Goal: Task Accomplishment & Management: Complete application form

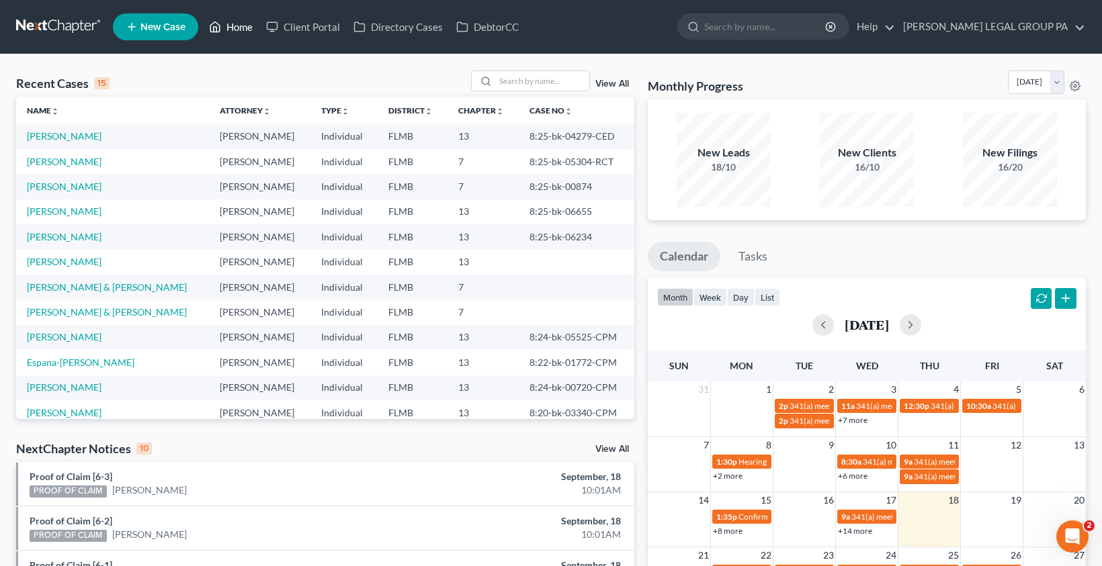
click at [228, 24] on link "Home" at bounding box center [230, 27] width 57 height 24
click at [153, 19] on link "New Case" at bounding box center [155, 26] width 85 height 27
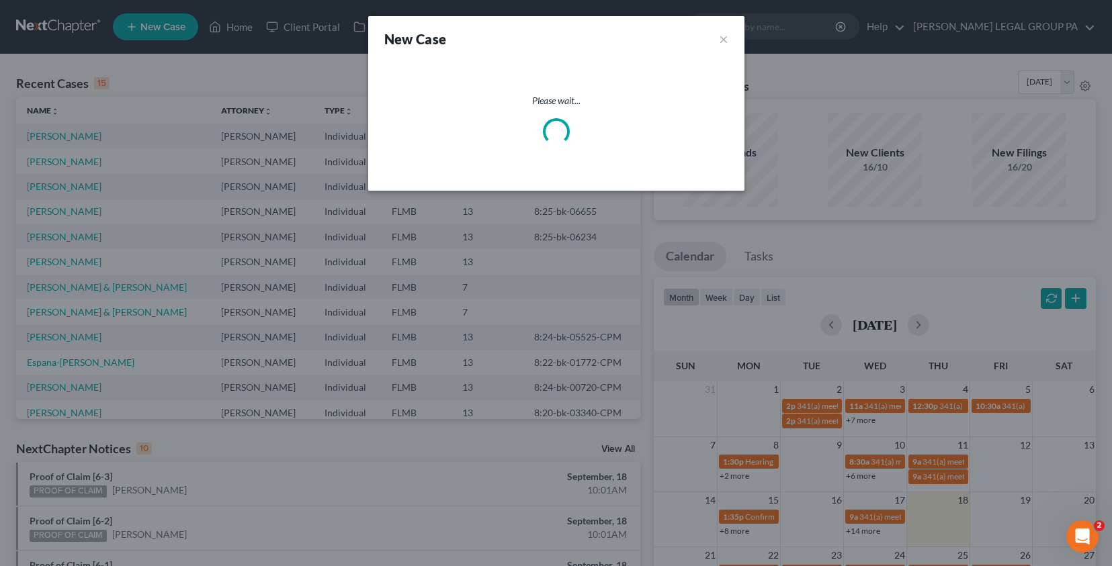
select select "15"
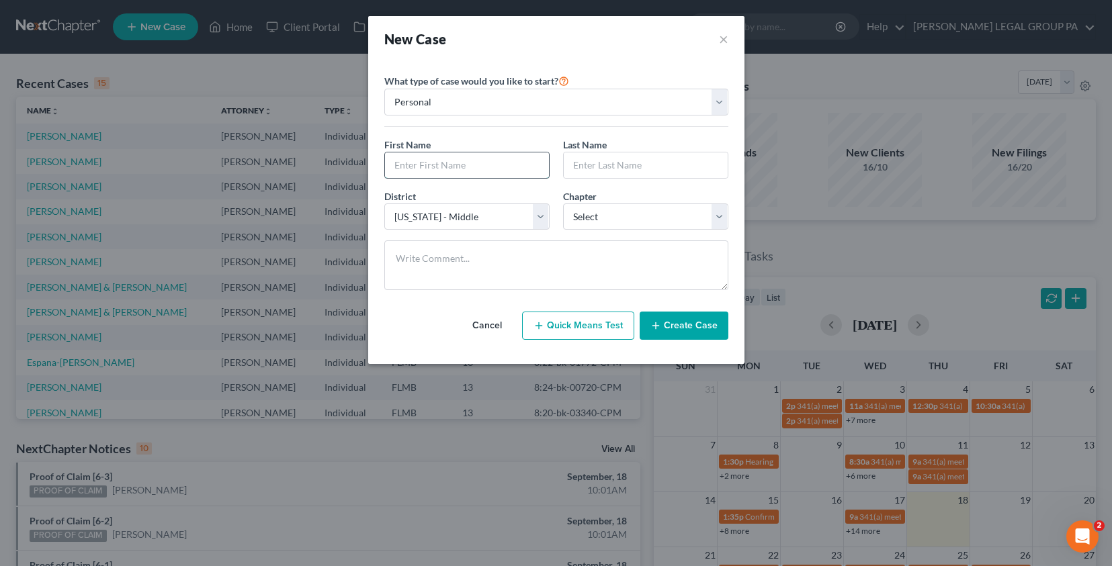
click at [464, 161] on input "text" at bounding box center [467, 166] width 164 height 26
type input "[PERSON_NAME]"
select select "3"
click at [563, 204] on select "Select 7 11 12 13" at bounding box center [645, 217] width 165 height 27
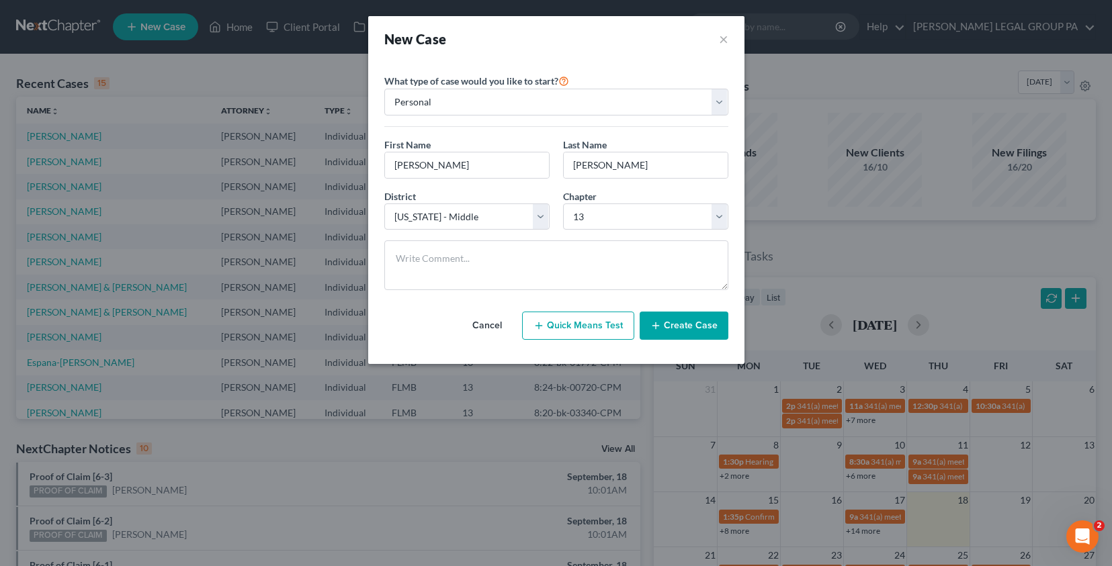
click at [679, 323] on button "Create Case" at bounding box center [684, 326] width 89 height 28
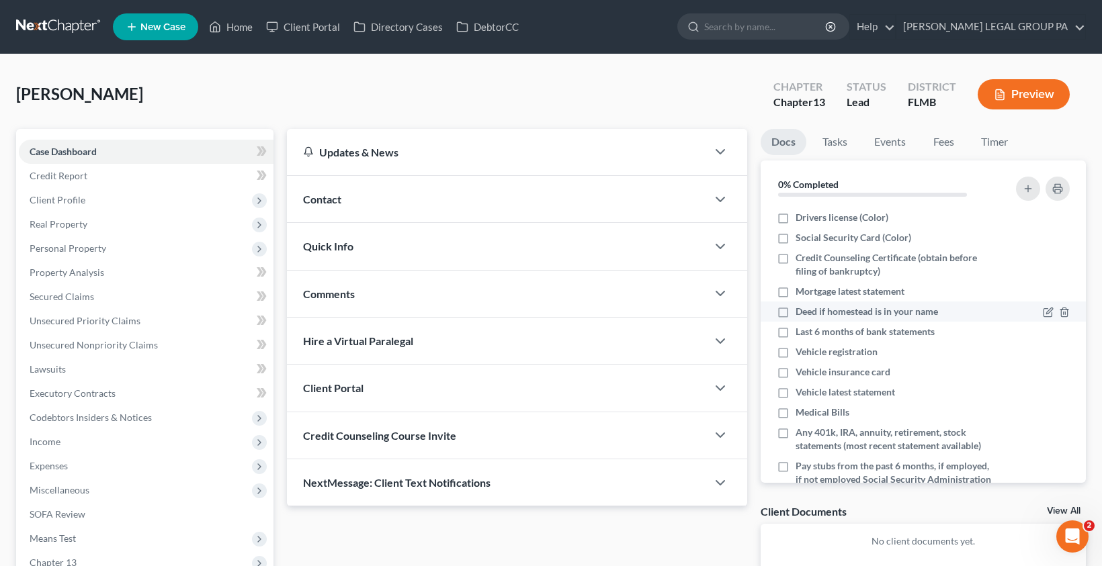
click at [796, 313] on label "Deed if homestead is in your name" at bounding box center [867, 311] width 142 height 13
click at [801, 313] on input "Deed if homestead is in your name" at bounding box center [805, 309] width 9 height 9
checkbox input "true"
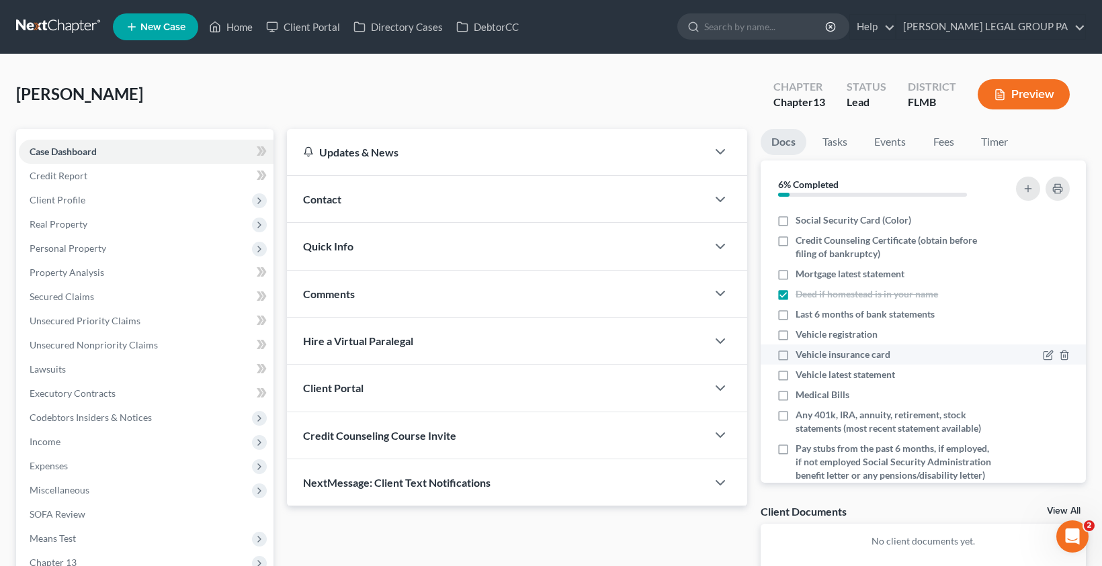
scroll to position [20, 0]
click at [1043, 312] on icon "button" at bounding box center [1048, 312] width 11 height 11
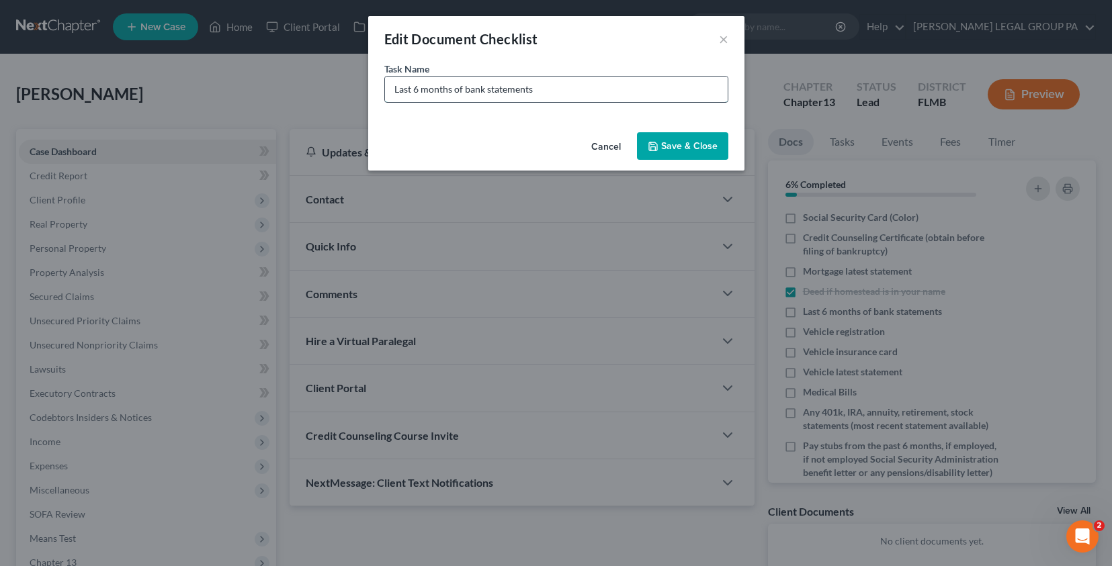
click at [391, 87] on input "Last 6 months of bank statements" at bounding box center [556, 90] width 343 height 26
type input "Personal and Business Last 6 months of bank statements"
click at [701, 142] on button "Save & Close" at bounding box center [682, 146] width 91 height 28
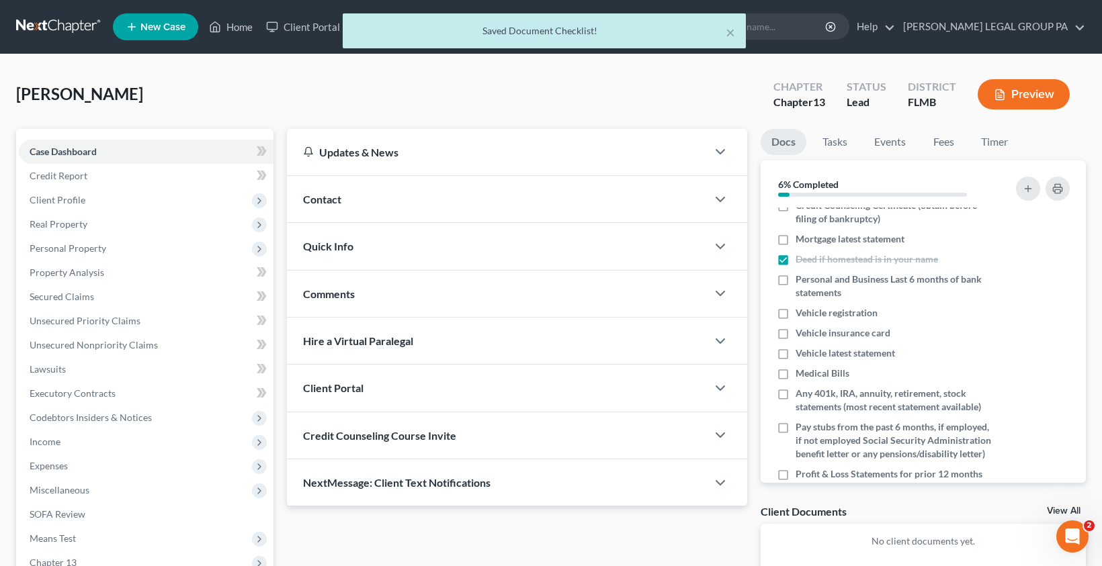
scroll to position [65, 0]
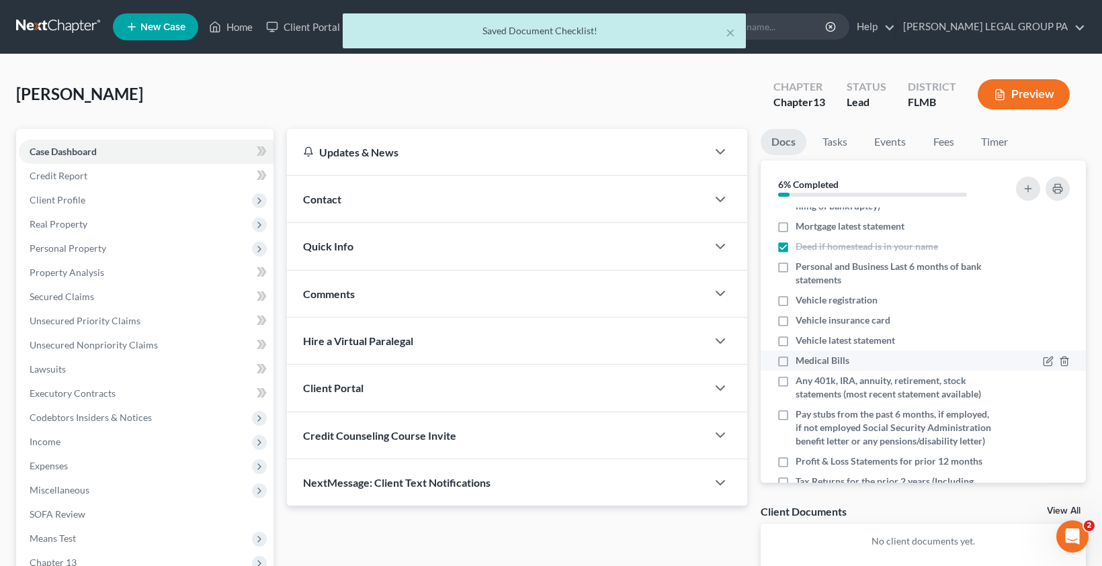
click at [796, 362] on label "Medical Bills" at bounding box center [823, 360] width 54 height 13
click at [801, 362] on input "Medical Bills" at bounding box center [805, 358] width 9 height 9
checkbox input "true"
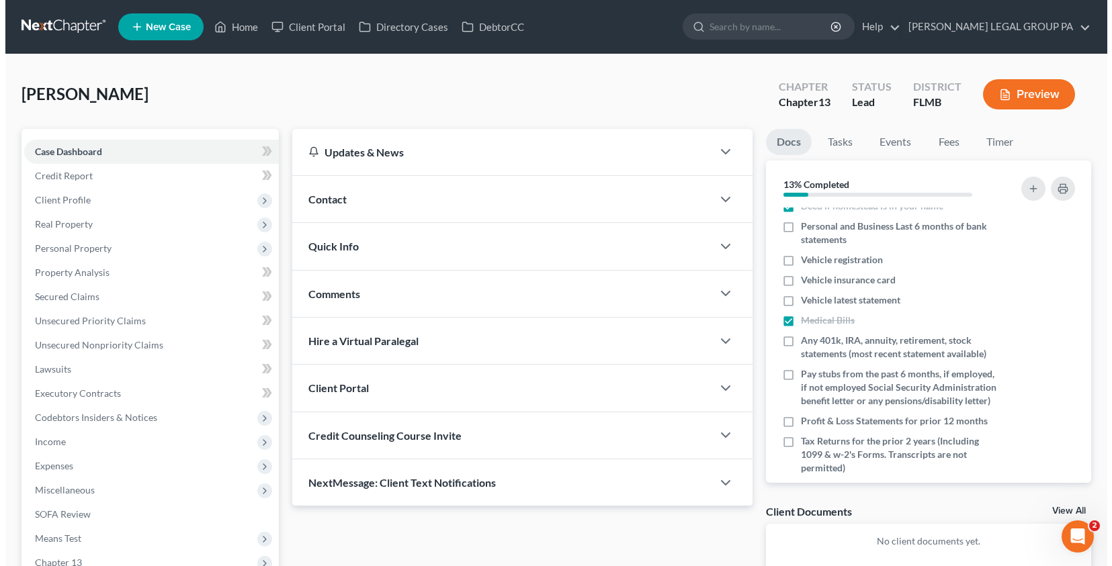
scroll to position [110, 0]
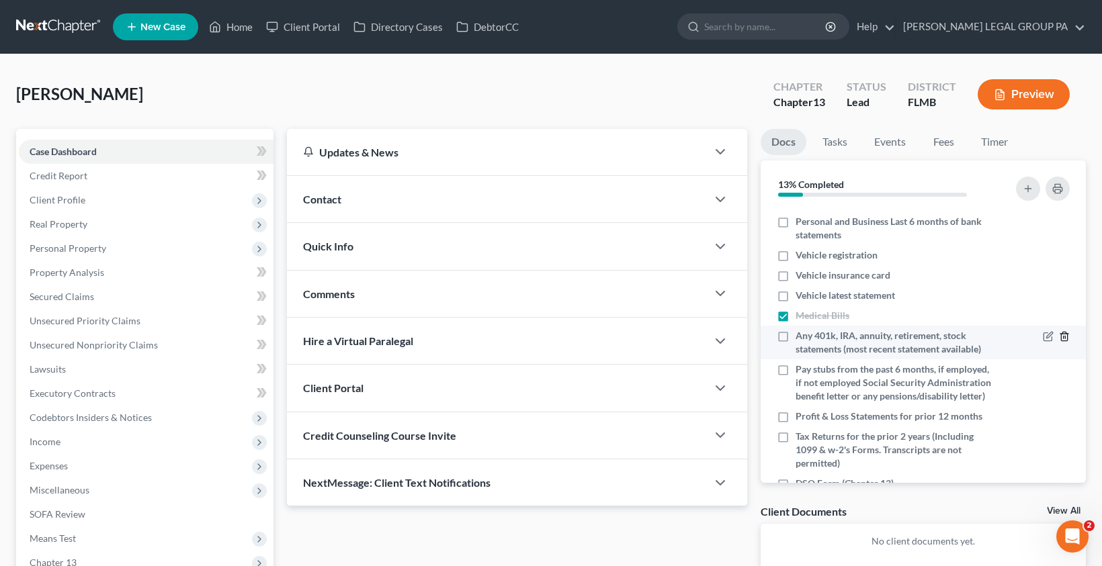
click at [1059, 337] on icon "button" at bounding box center [1064, 336] width 11 height 11
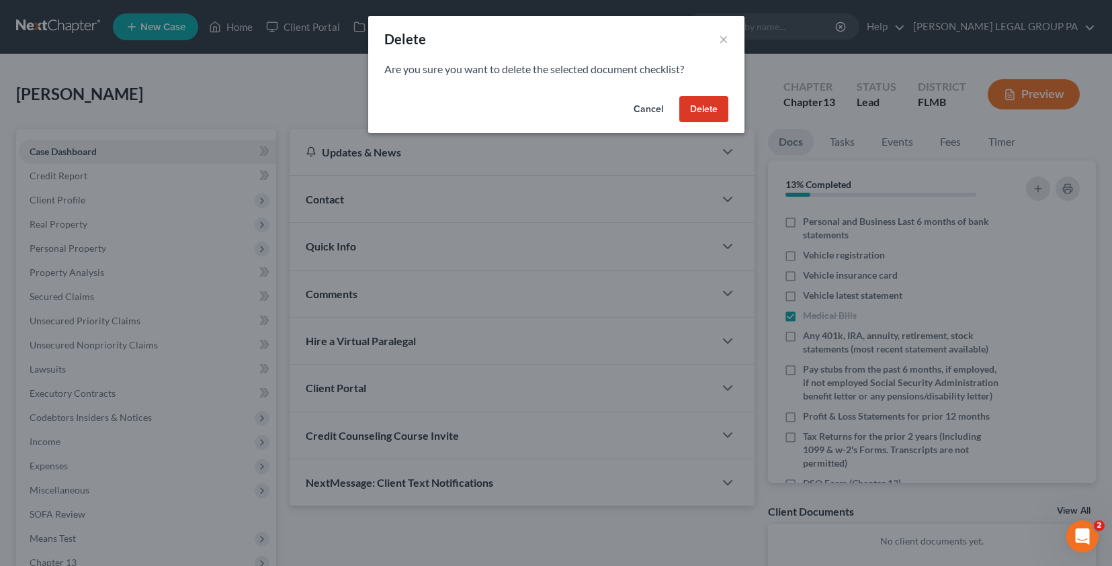
click at [692, 112] on button "Delete" at bounding box center [703, 109] width 49 height 27
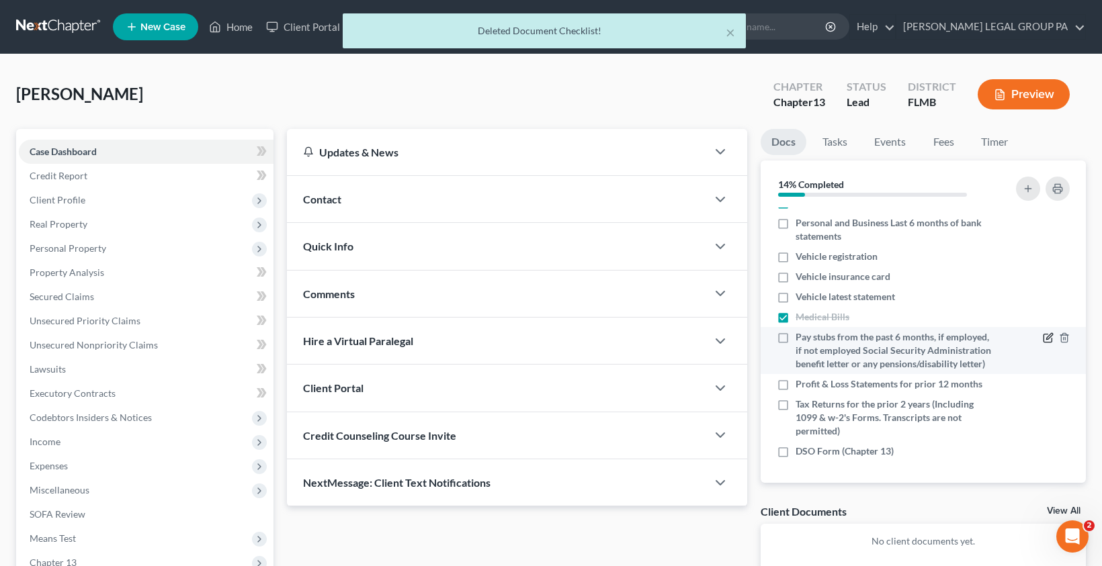
click at [1043, 336] on icon "button" at bounding box center [1048, 338] width 11 height 11
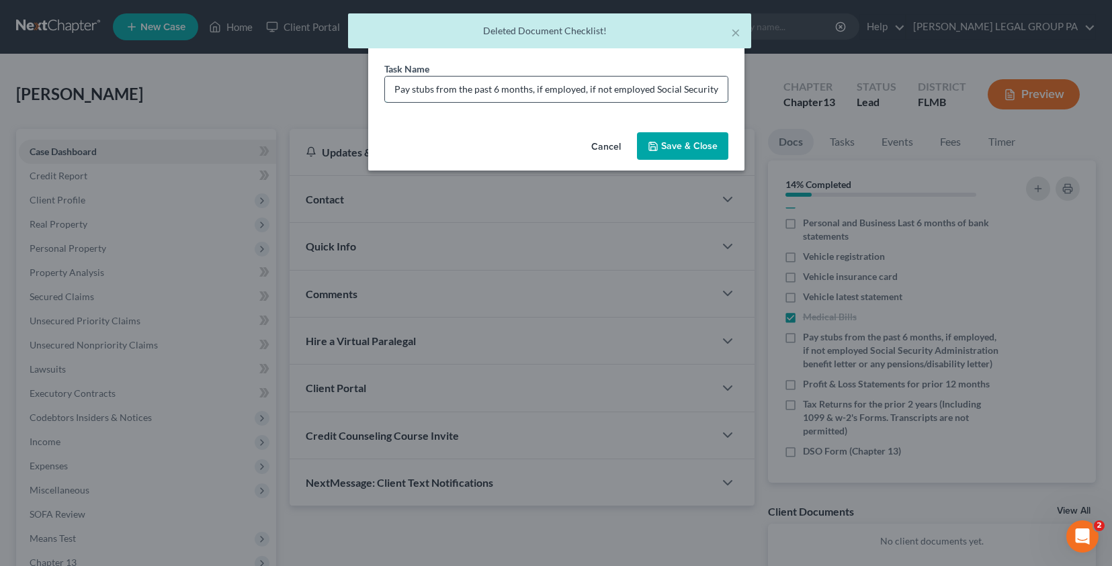
click at [490, 90] on input "Pay stubs from the past 6 months, if employed, if not employed Social Security …" at bounding box center [556, 90] width 343 height 26
click at [602, 146] on button "Cancel" at bounding box center [606, 147] width 51 height 27
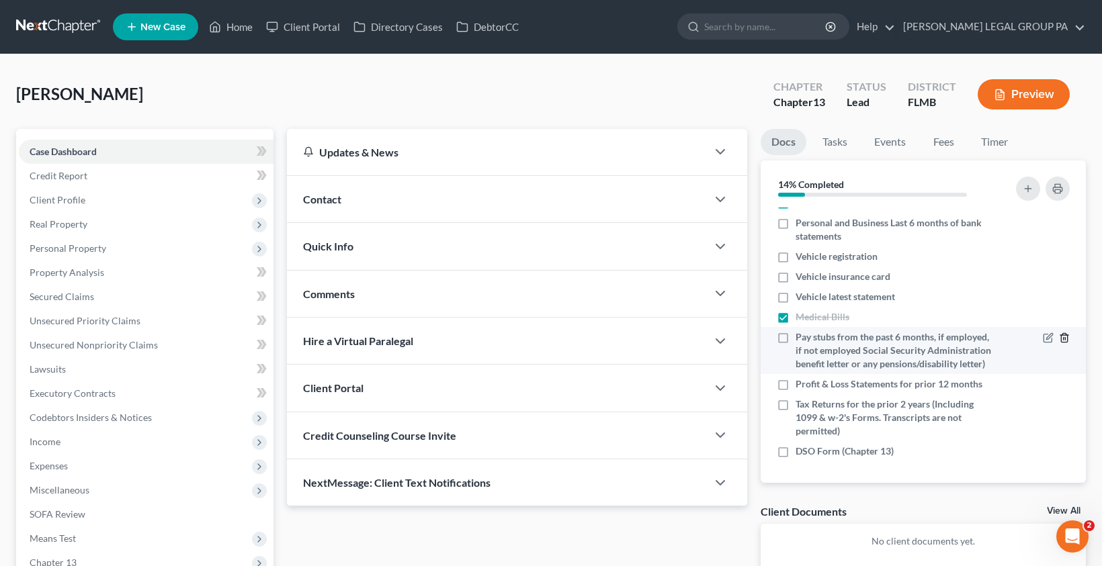
click at [1061, 336] on icon "button" at bounding box center [1064, 338] width 6 height 9
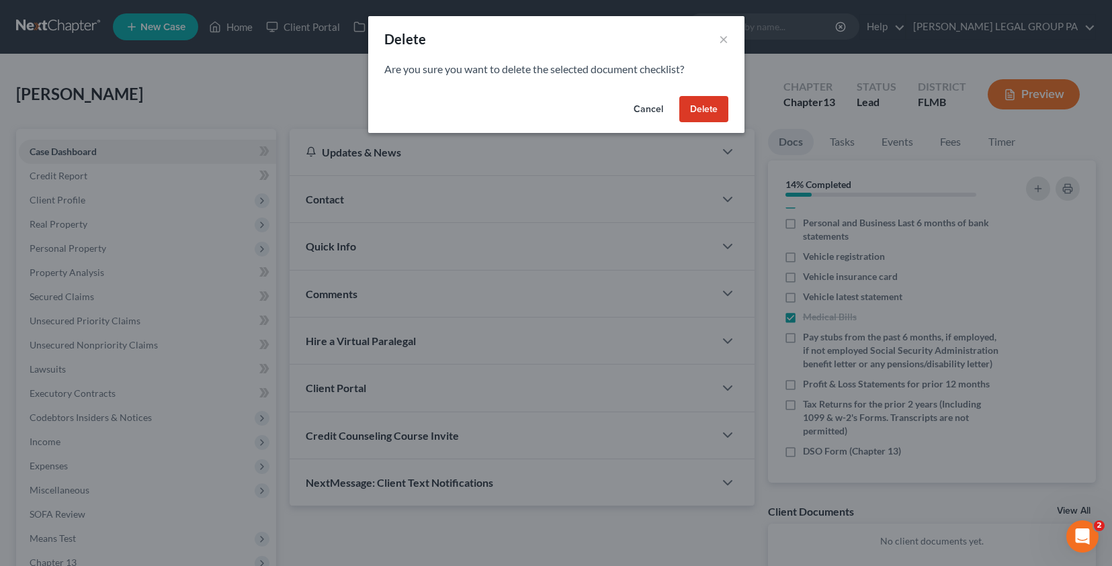
click at [708, 114] on button "Delete" at bounding box center [703, 109] width 49 height 27
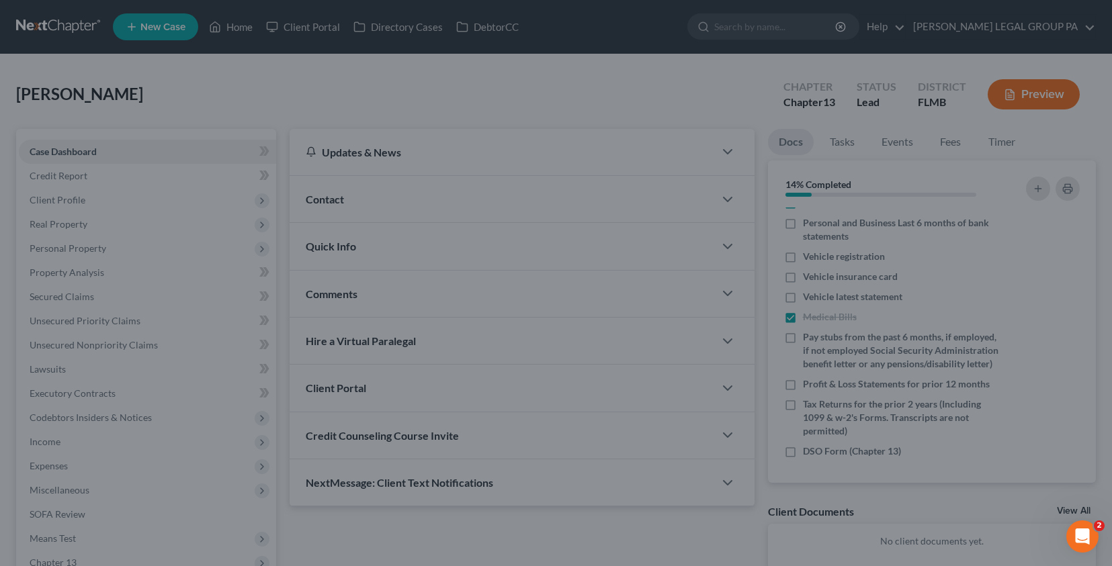
scroll to position [62, 0]
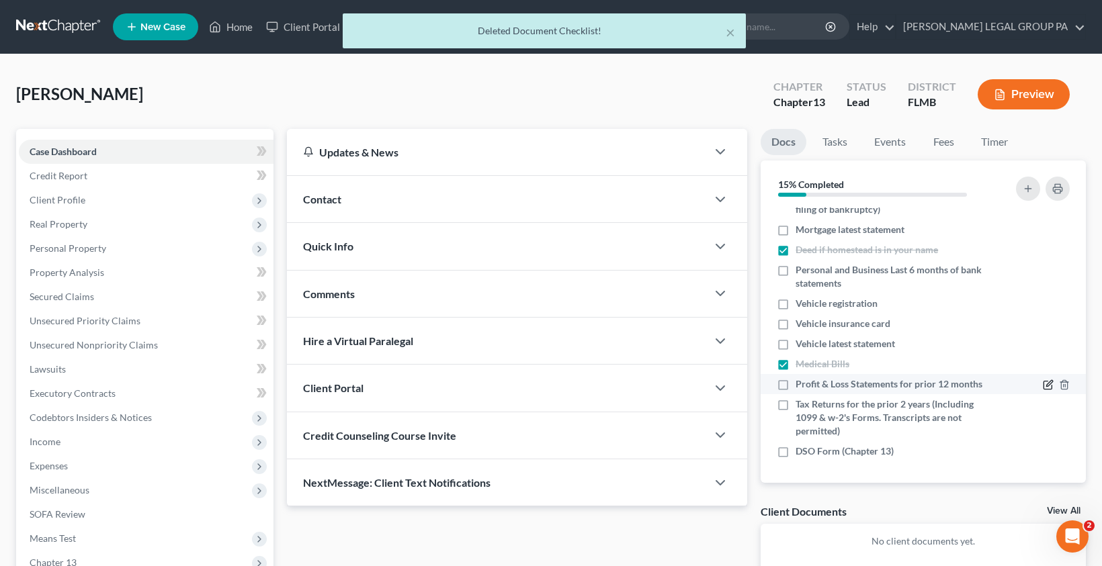
click at [1043, 384] on icon "button" at bounding box center [1048, 385] width 11 height 11
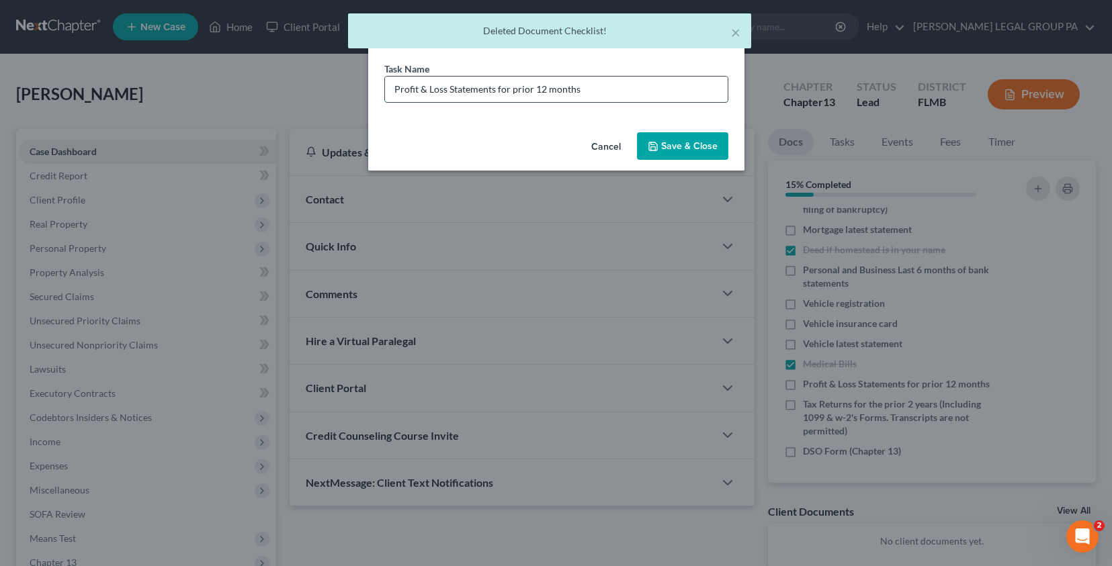
click at [395, 91] on input "Profit & Loss Statements for prior 12 months" at bounding box center [556, 90] width 343 height 26
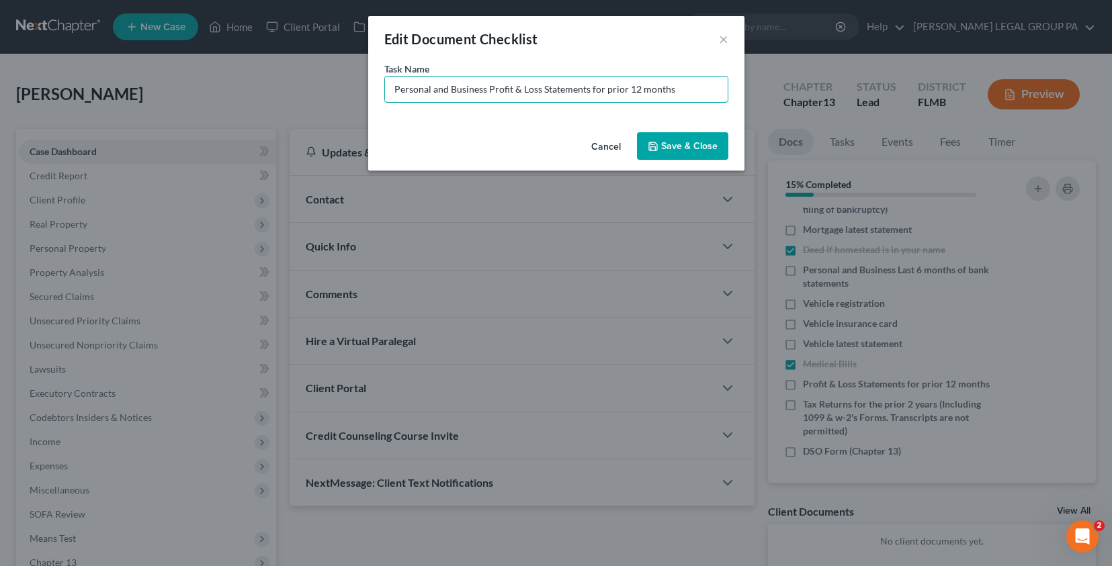
type input "Personal and Business Profit & Loss Statements for prior 12 months"
click at [677, 138] on button "Save & Close" at bounding box center [682, 146] width 91 height 28
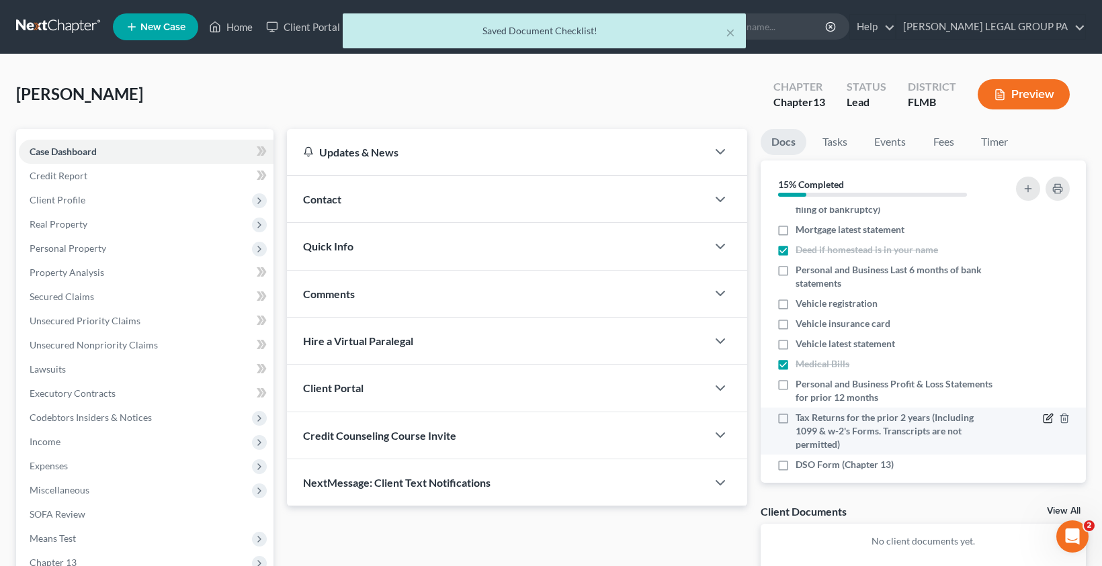
click at [1043, 418] on icon "button" at bounding box center [1048, 418] width 11 height 11
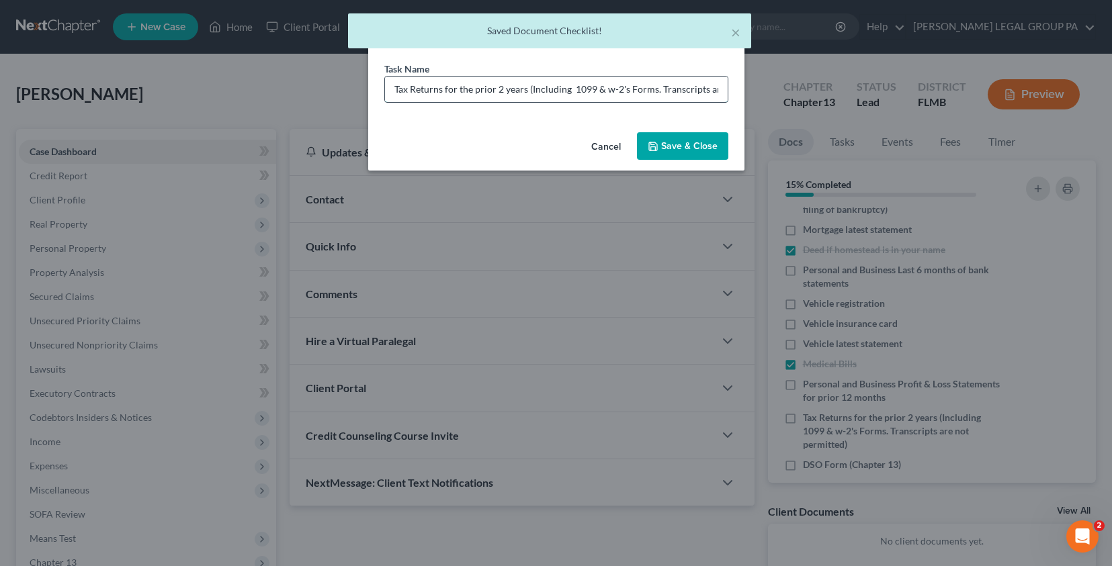
click at [385, 82] on input "Tax Returns for the prior 2 years (Including 1099 & w-2's Forms. Transcripts ar…" at bounding box center [556, 90] width 343 height 26
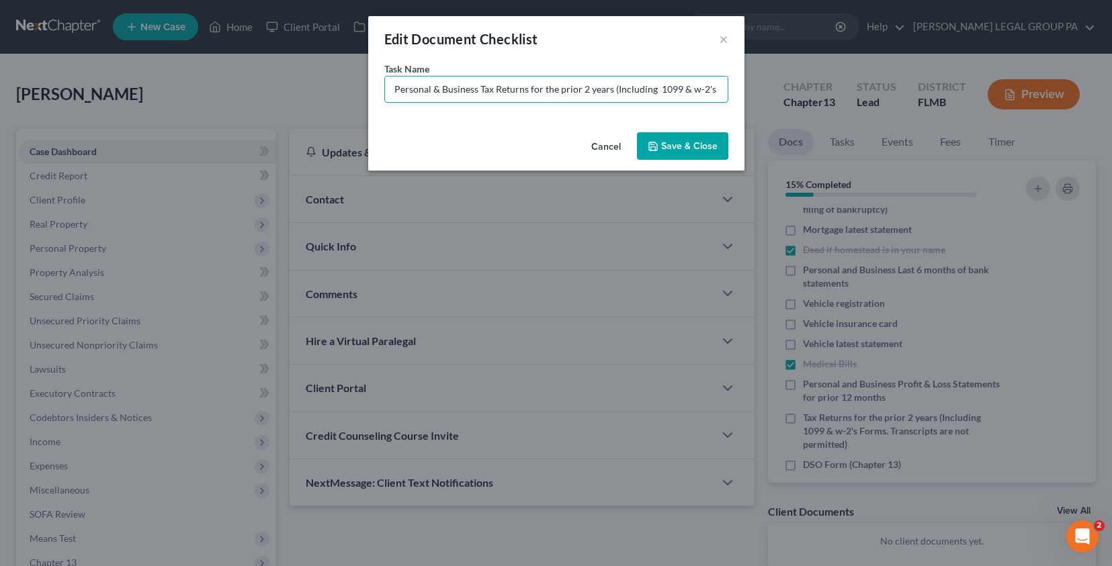
type input "Personal & Business Tax Returns for the prior 2 years (Including 1099 & w-2's F…"
click at [718, 146] on button "Save & Close" at bounding box center [682, 146] width 91 height 28
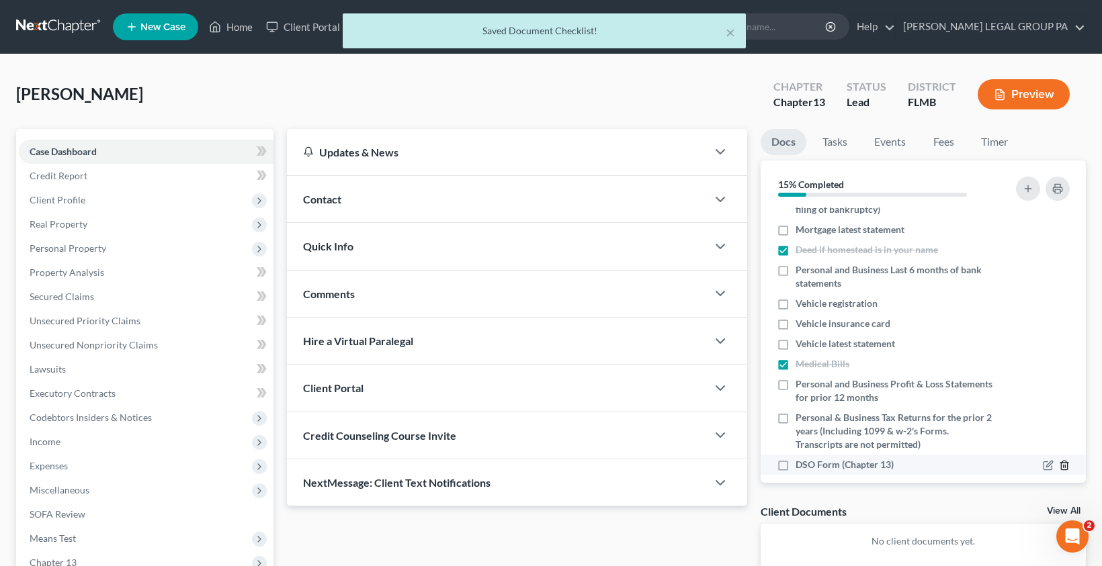
click at [1059, 468] on icon "button" at bounding box center [1064, 465] width 11 height 11
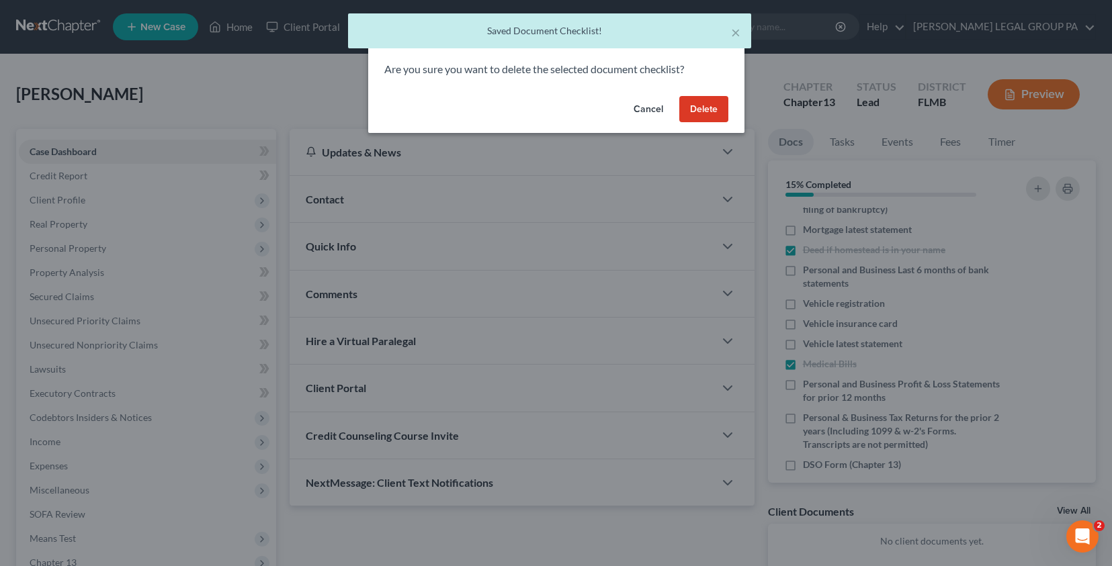
click at [697, 118] on button "Delete" at bounding box center [703, 109] width 49 height 27
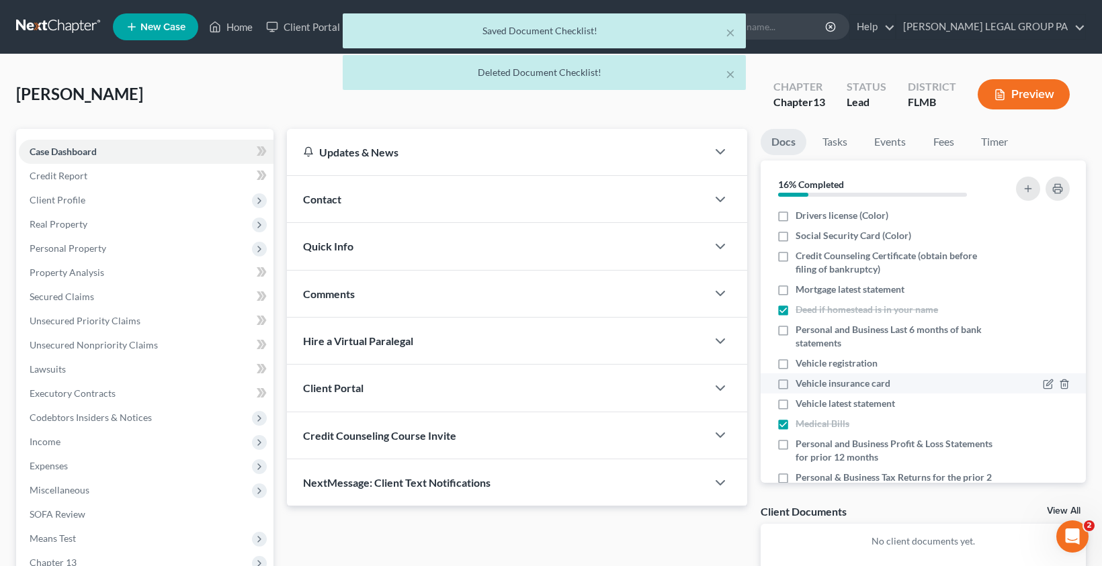
scroll to position [0, 0]
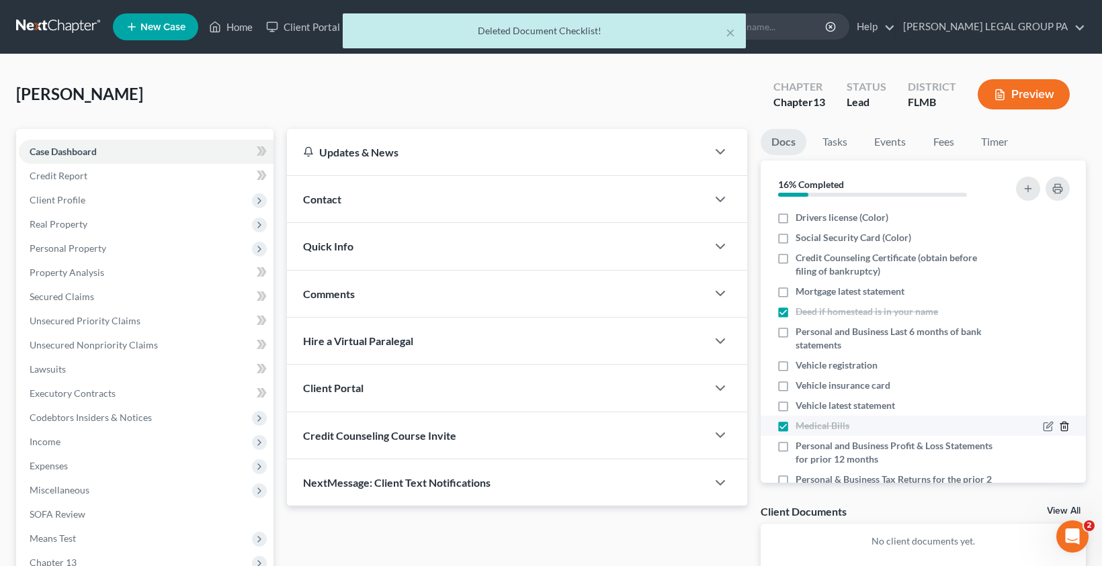
click at [1060, 424] on polyline "button" at bounding box center [1064, 424] width 8 height 0
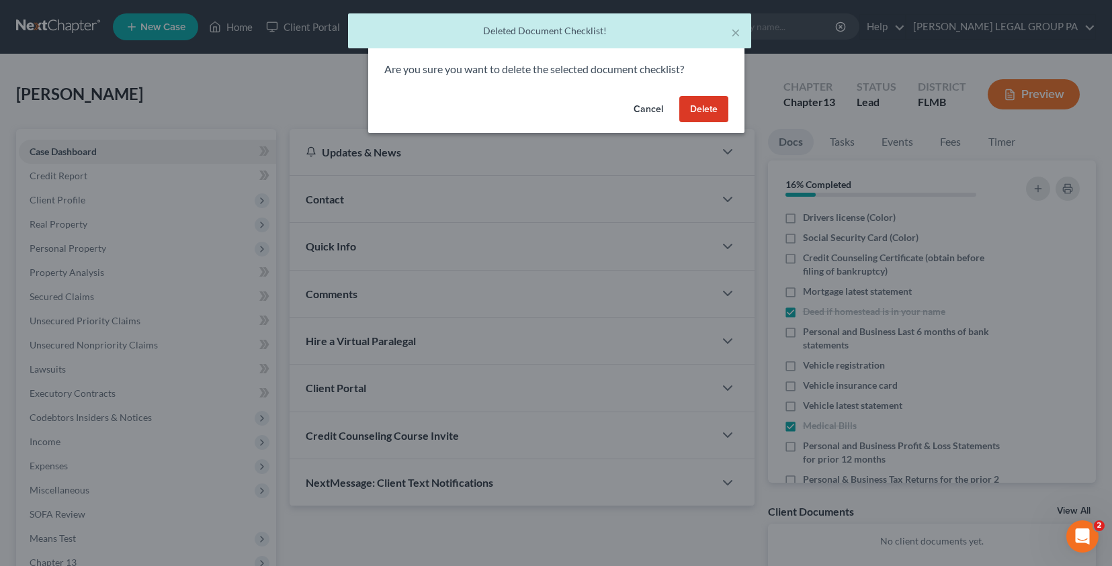
click at [708, 106] on button "Delete" at bounding box center [703, 109] width 49 height 27
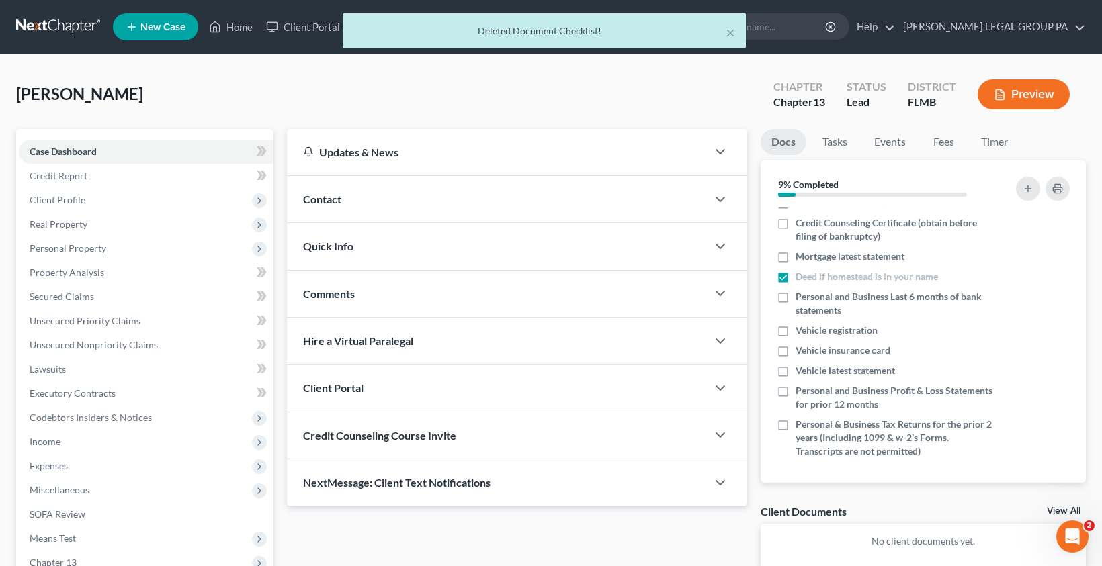
click at [217, 82] on div "[PERSON_NAME] Upgraded Chapter Chapter 13 Status Lead District FLMB Preview" at bounding box center [551, 100] width 1070 height 58
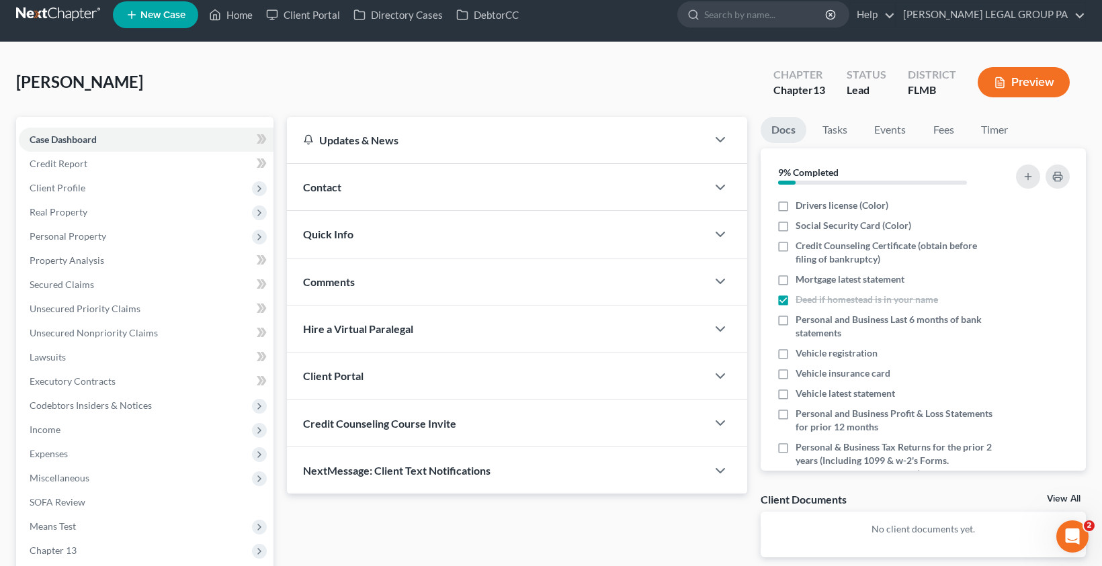
click at [555, 71] on div "[PERSON_NAME] Upgraded Chapter Chapter 13 Status Lead District FLMB Preview" at bounding box center [551, 87] width 1070 height 58
